Goal: Task Accomplishment & Management: Use online tool/utility

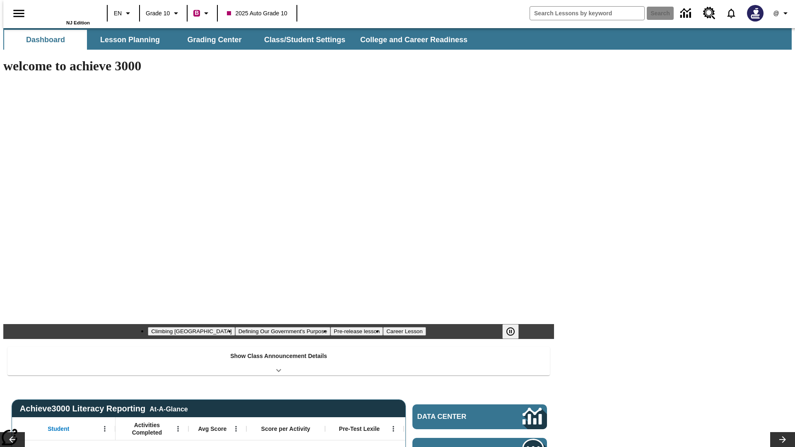
type input "-1"
click at [211, 40] on button "Grading Center" at bounding box center [214, 40] width 83 height 20
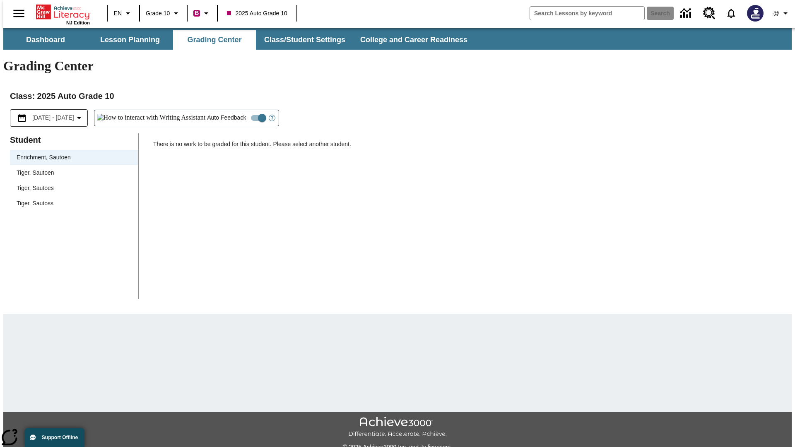
click at [71, 168] on span "Tiger, Sautoen" at bounding box center [74, 172] width 115 height 9
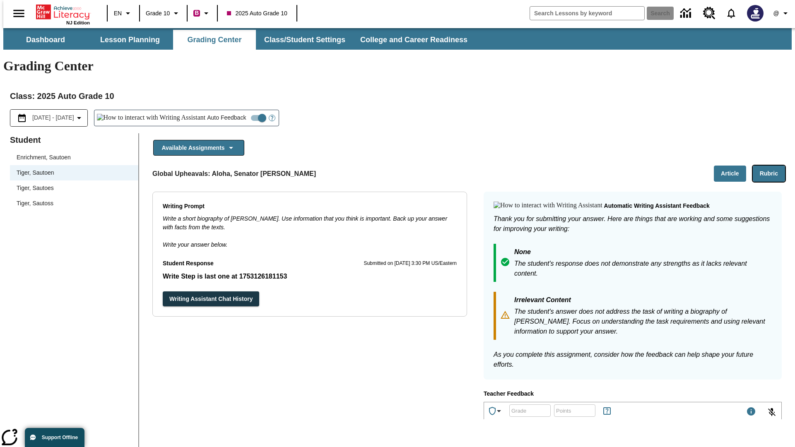
click at [772, 166] on button "Rubric" at bounding box center [768, 174] width 32 height 16
click at [733, 166] on button "Article" at bounding box center [730, 174] width 32 height 16
click at [123, 13] on icon "Language: EN, Select a language" at bounding box center [128, 13] width 10 height 10
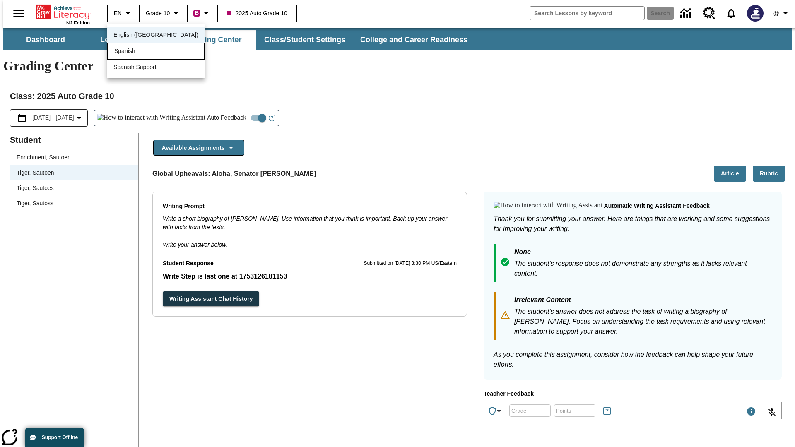
click at [138, 52] on div "Spanish" at bounding box center [156, 51] width 98 height 17
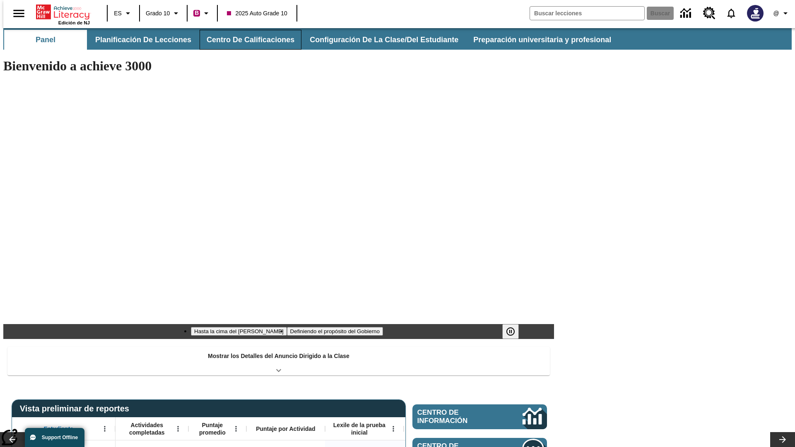
click at [243, 40] on button "Centro de calificaciones" at bounding box center [251, 40] width 102 height 20
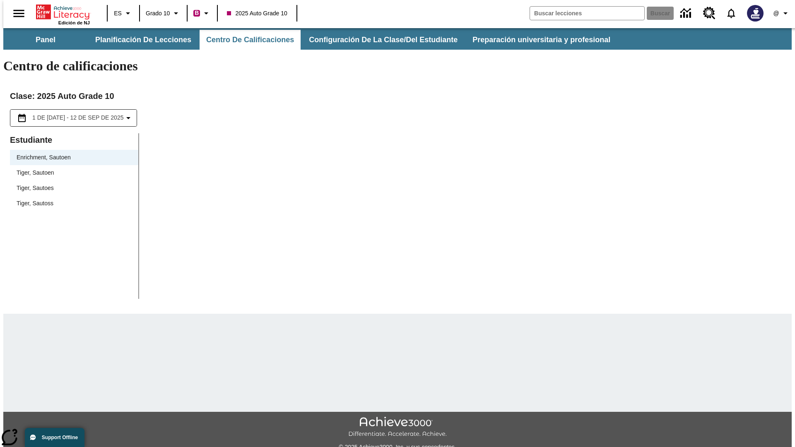
click at [71, 168] on span "Tiger, Sautoen" at bounding box center [74, 172] width 115 height 9
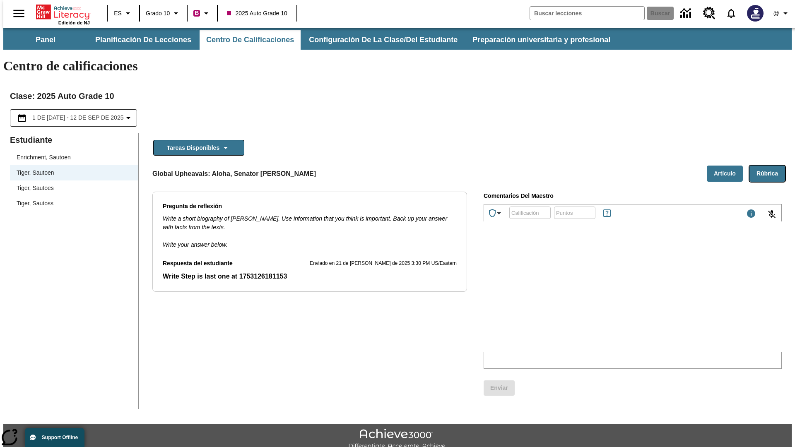
click at [770, 166] on button "Rúbrica" at bounding box center [767, 174] width 36 height 16
click at [728, 166] on button "Artículo" at bounding box center [725, 174] width 36 height 16
